Goal: Check status: Check status

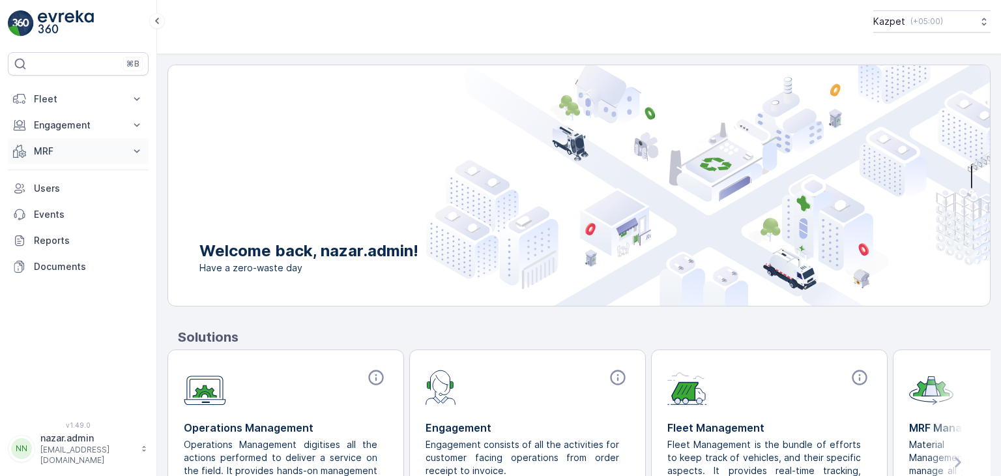
click at [70, 148] on p "MRF" at bounding box center [78, 151] width 89 height 13
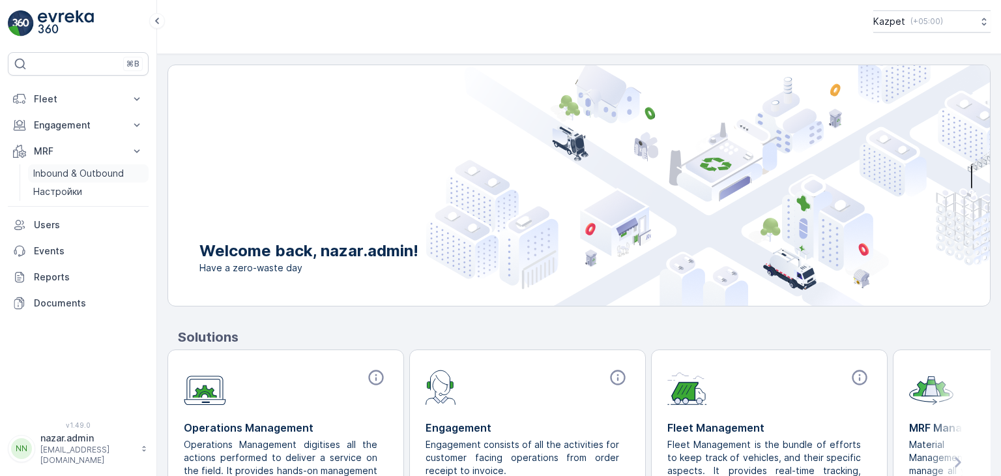
click at [53, 173] on p "Inbound & Outbound" at bounding box center [78, 173] width 91 height 13
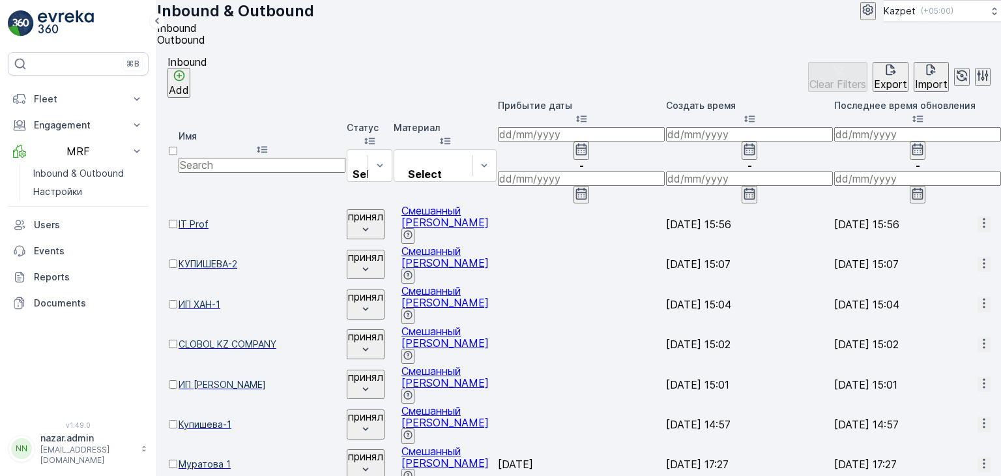
click at [259, 257] on span "КУПИШЕВА-2" at bounding box center [262, 263] width 167 height 13
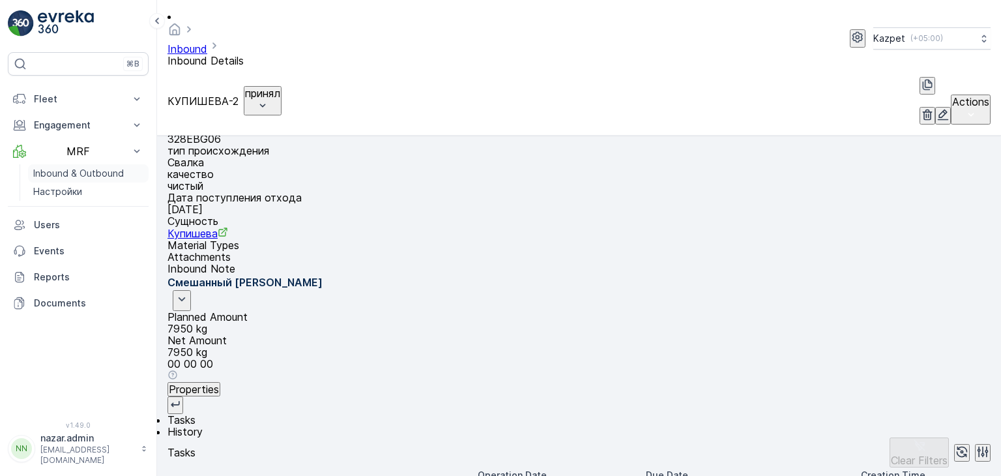
click at [57, 173] on p "Inbound & Outbound" at bounding box center [78, 173] width 91 height 13
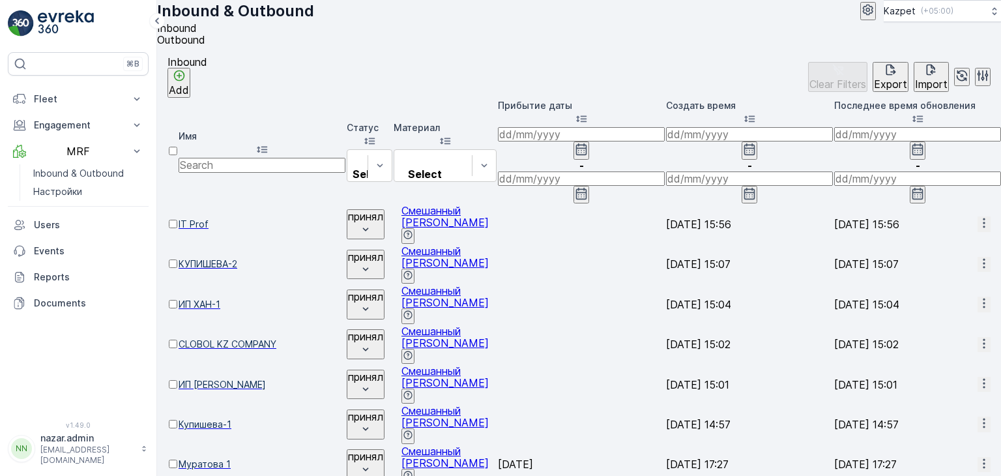
click at [235, 418] on span "Купишева-1" at bounding box center [262, 424] width 167 height 13
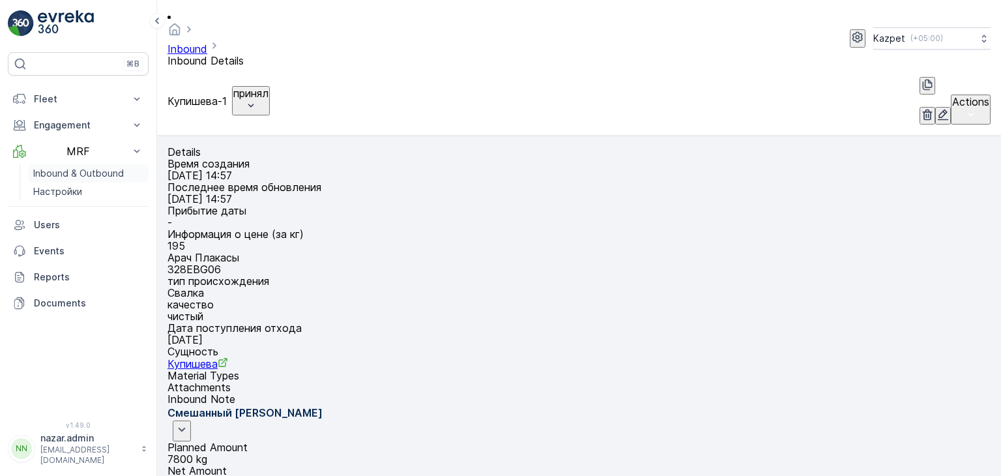
click at [84, 170] on p "Inbound & Outbound" at bounding box center [78, 173] width 91 height 13
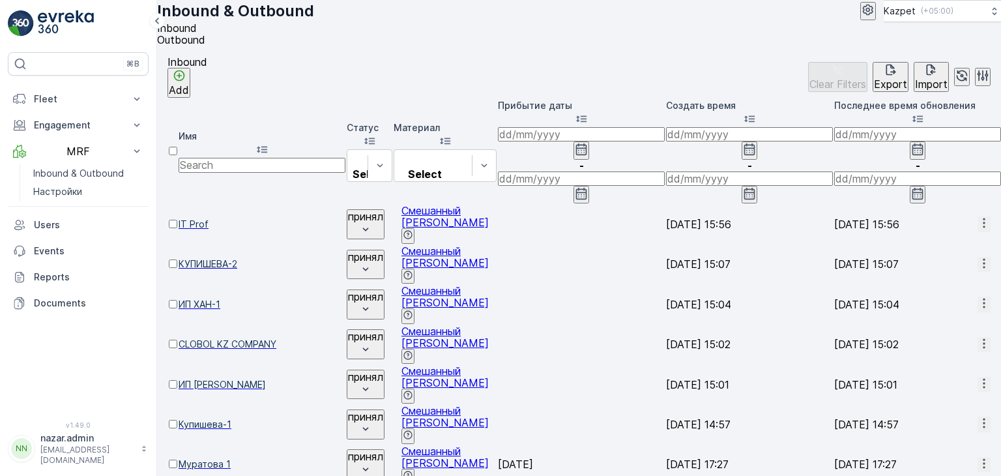
click at [231, 418] on span "Купишева-1" at bounding box center [262, 424] width 167 height 13
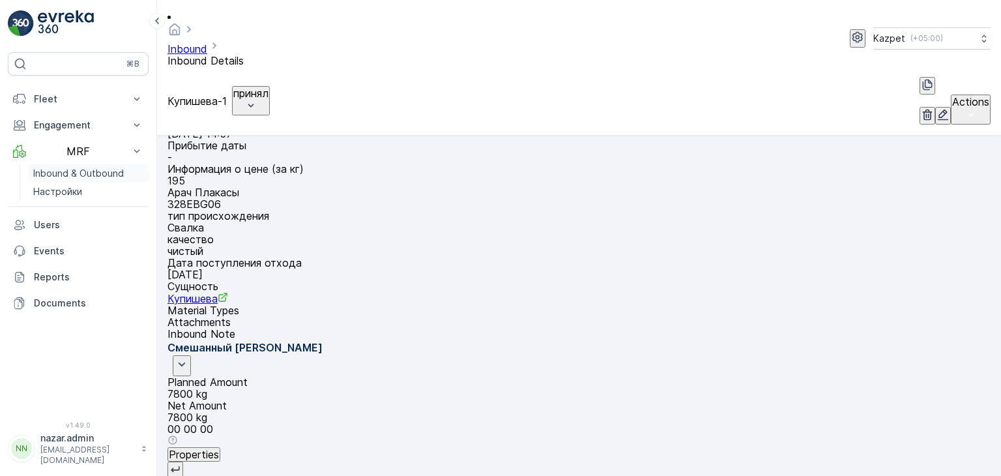
click at [93, 177] on p "Inbound & Outbound" at bounding box center [78, 173] width 91 height 13
